Goal: Task Accomplishment & Management: Check status

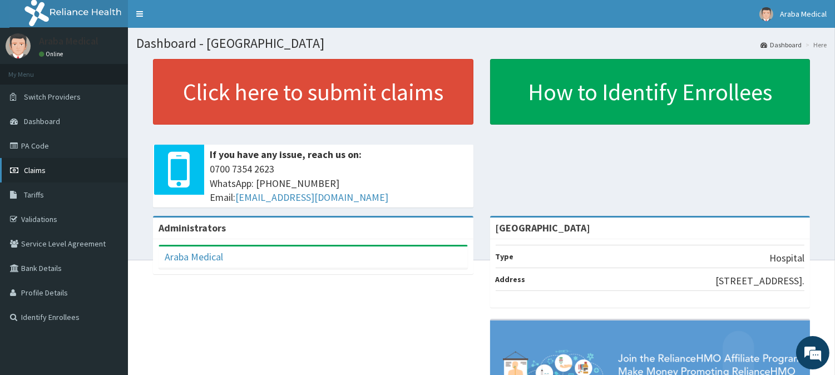
click at [34, 174] on span "Claims" at bounding box center [35, 170] width 22 height 10
